Goal: Task Accomplishment & Management: Manage account settings

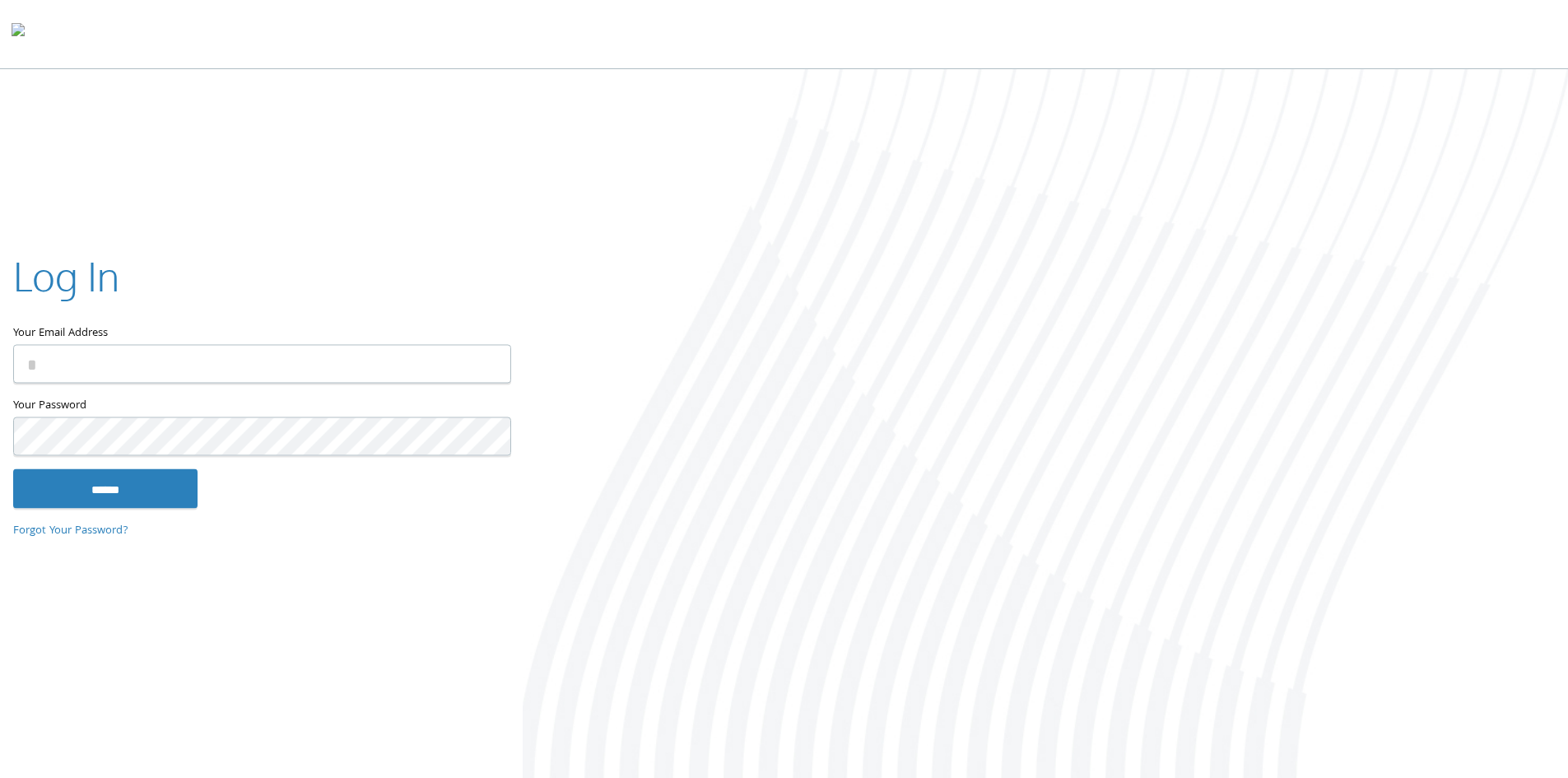
click at [177, 348] on input "Your Email Address" at bounding box center [262, 363] width 498 height 39
type input "**********"
click at [121, 480] on input "******" at bounding box center [105, 488] width 184 height 40
